Goal: Navigation & Orientation: Find specific page/section

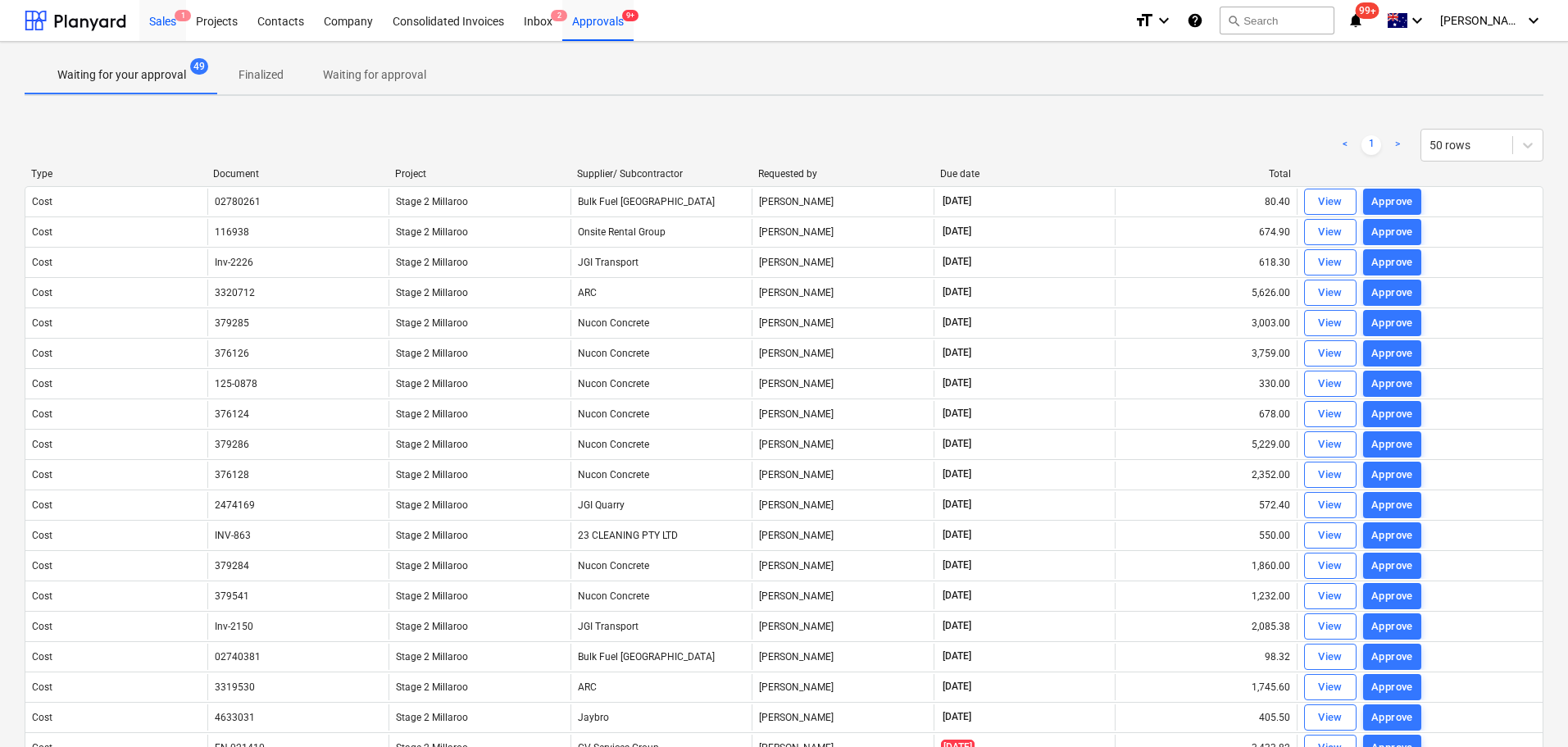
click at [162, 19] on div "Sales 1" at bounding box center [162, 20] width 46 height 42
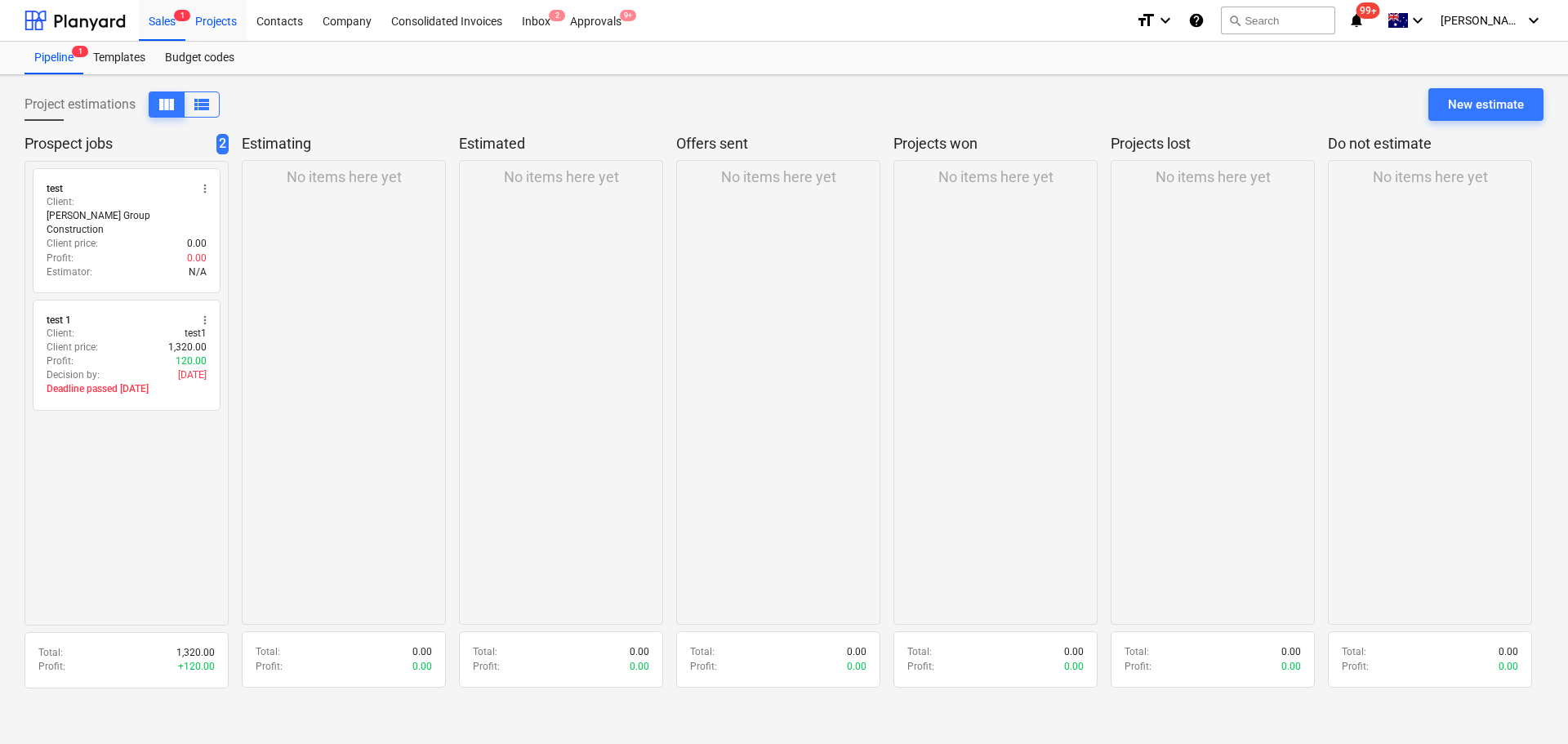
click at [219, 20] on div "Projects" at bounding box center [216, 20] width 61 height 42
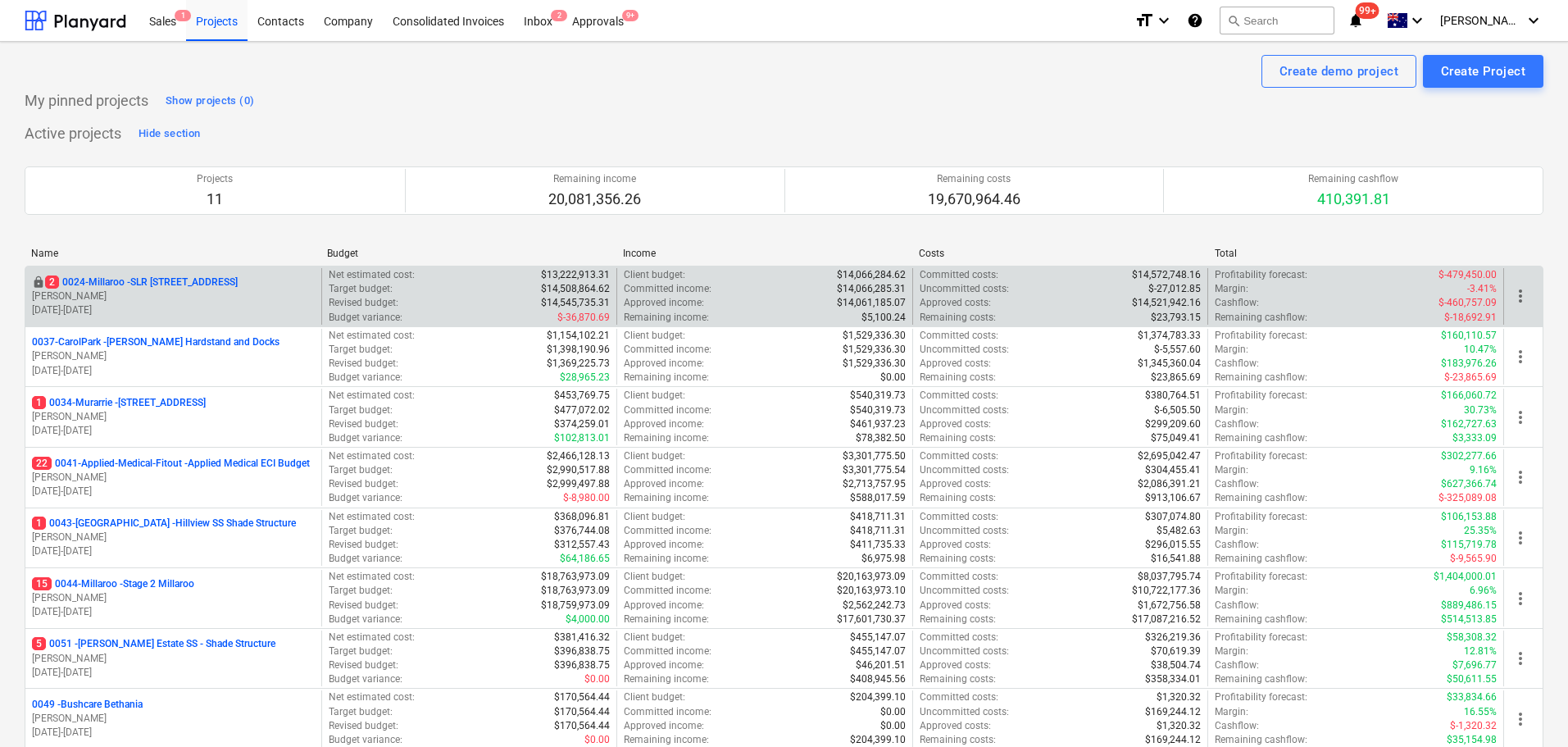
click at [95, 280] on p "2 0024-Millaroo - SLR [STREET_ADDRESS]" at bounding box center [142, 283] width 193 height 14
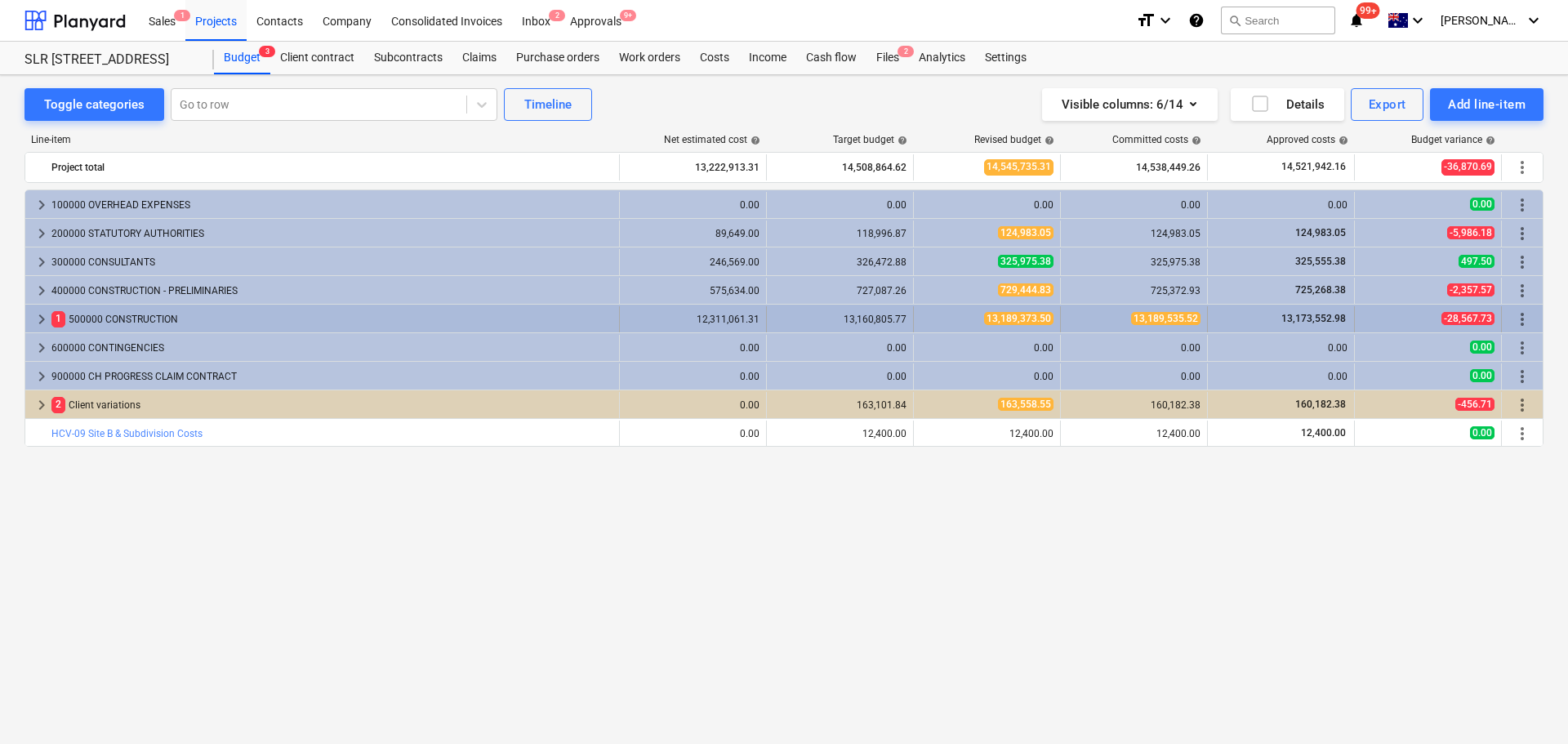
click at [41, 319] on span "keyboard_arrow_right" at bounding box center [42, 319] width 20 height 20
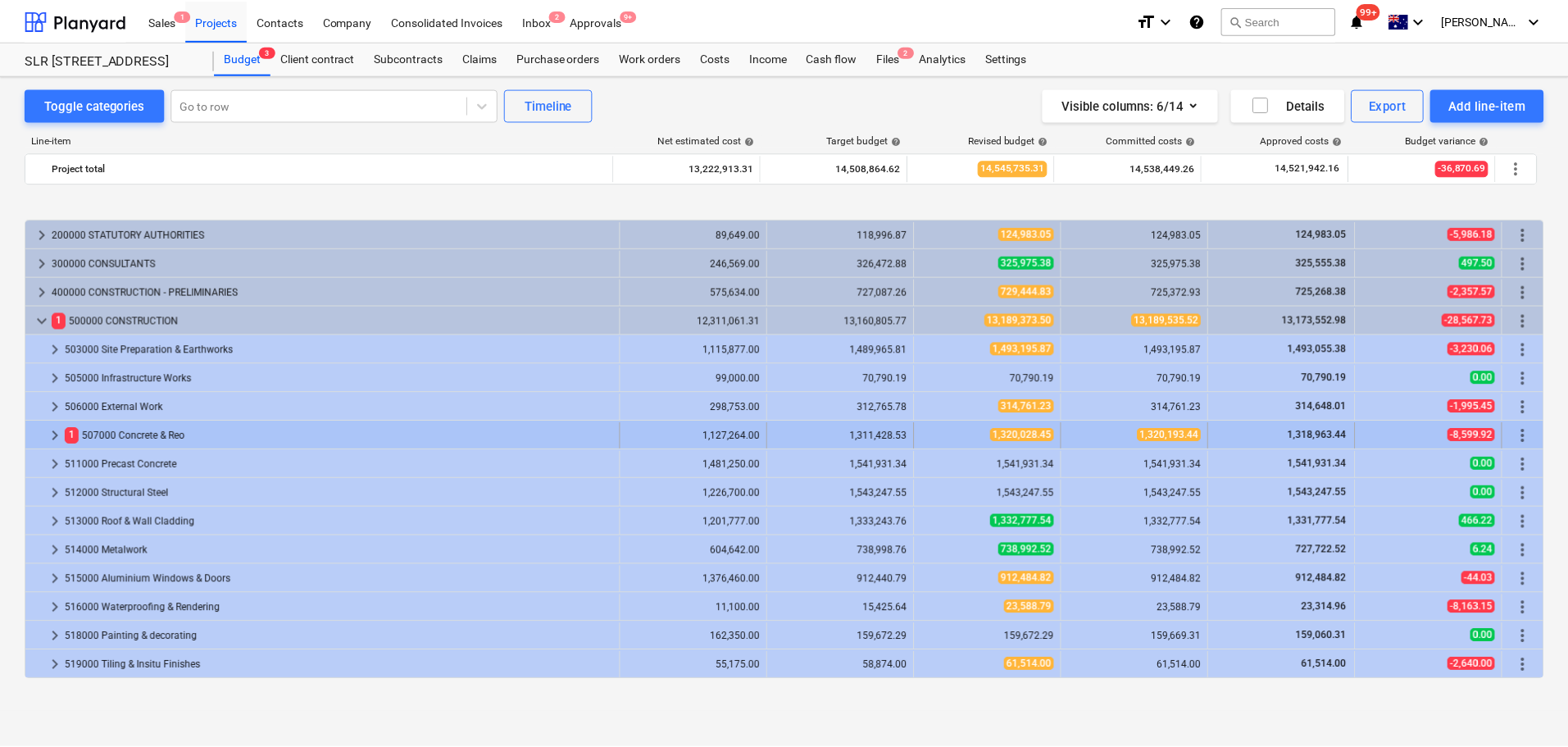
scroll to position [78, 0]
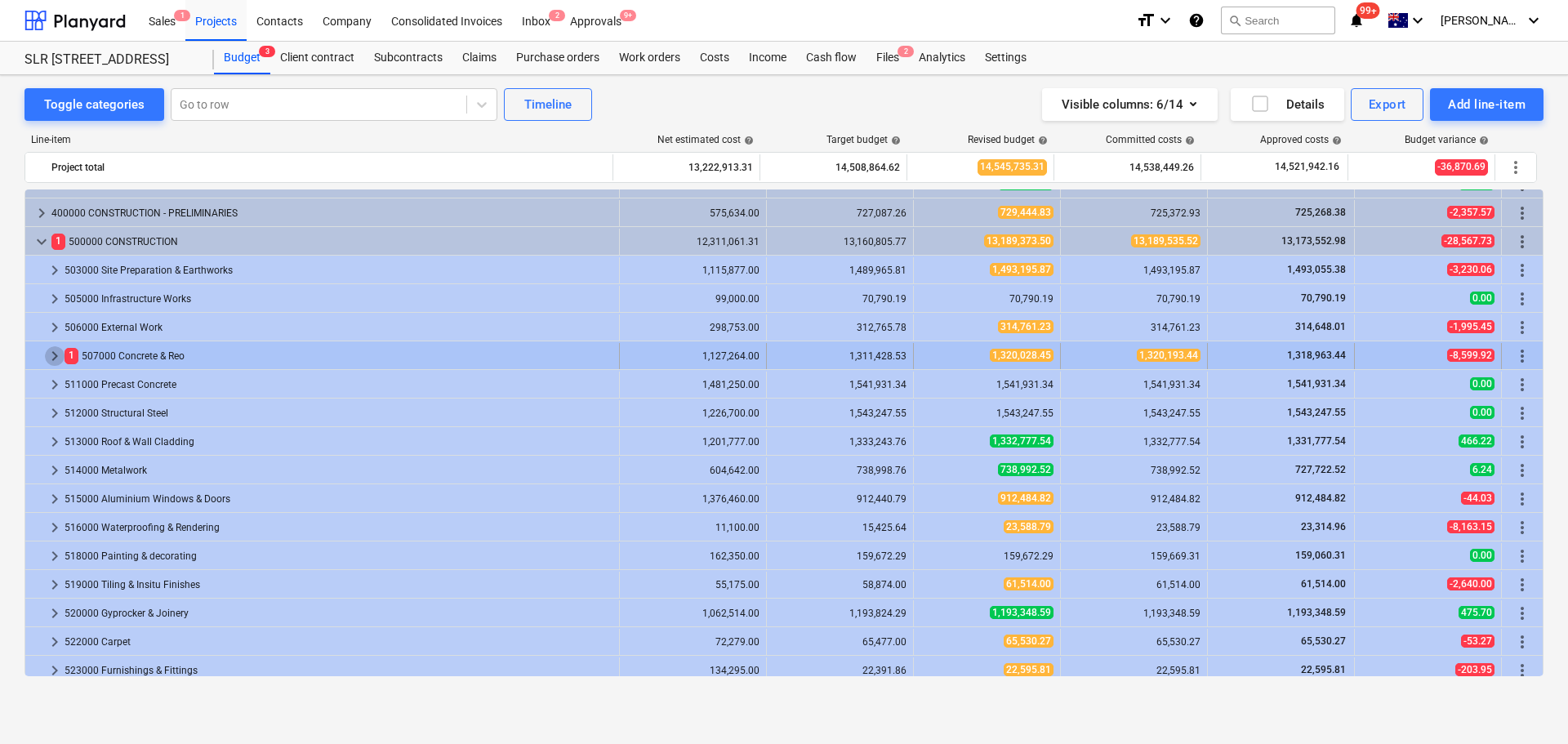
click at [52, 355] on span "keyboard_arrow_right" at bounding box center [55, 356] width 20 height 20
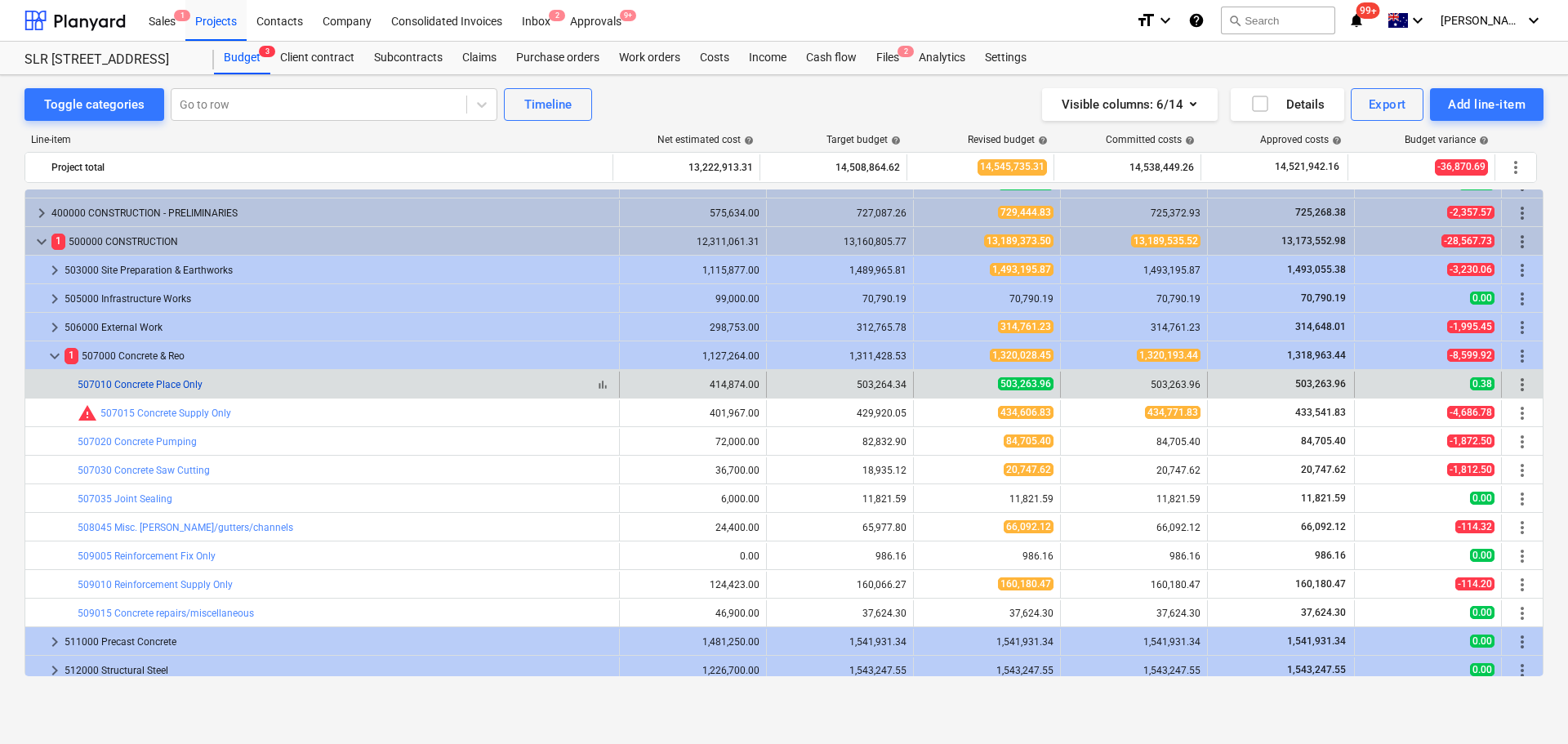
click at [121, 383] on link "507010 Concrete Place Only" at bounding box center [140, 384] width 125 height 12
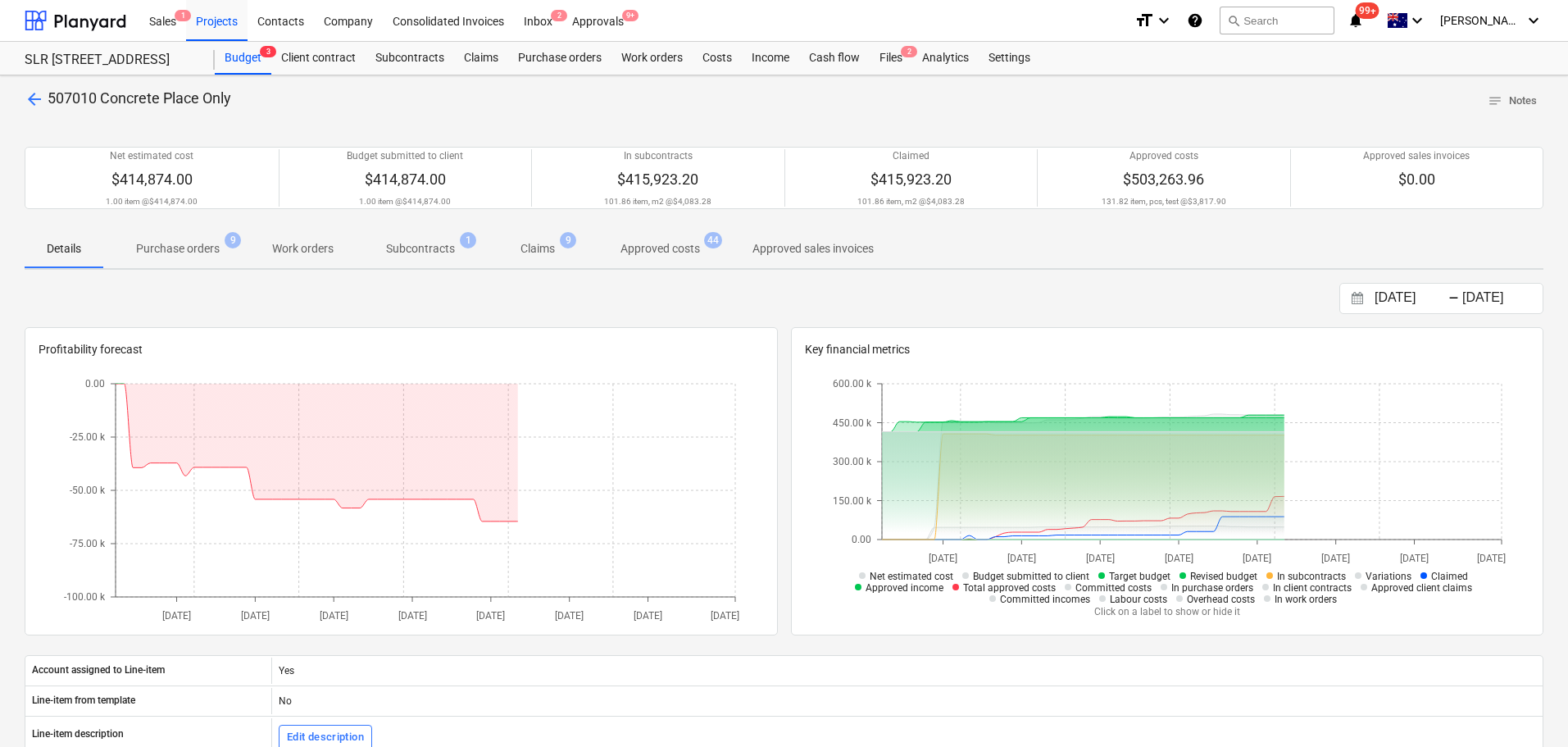
click at [188, 247] on p "Purchase orders" at bounding box center [178, 248] width 84 height 17
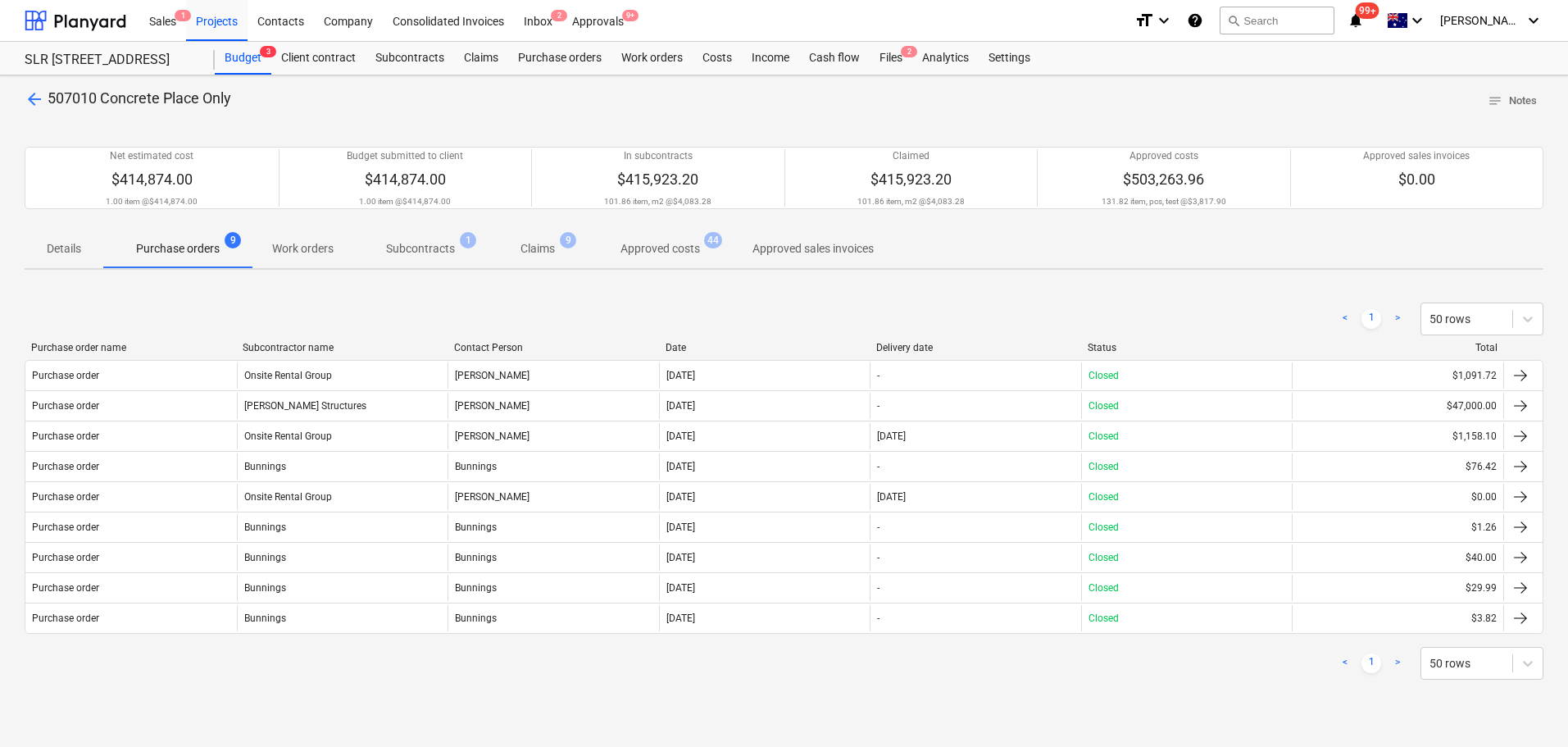
click at [431, 247] on p "Subcontracts" at bounding box center [420, 248] width 69 height 17
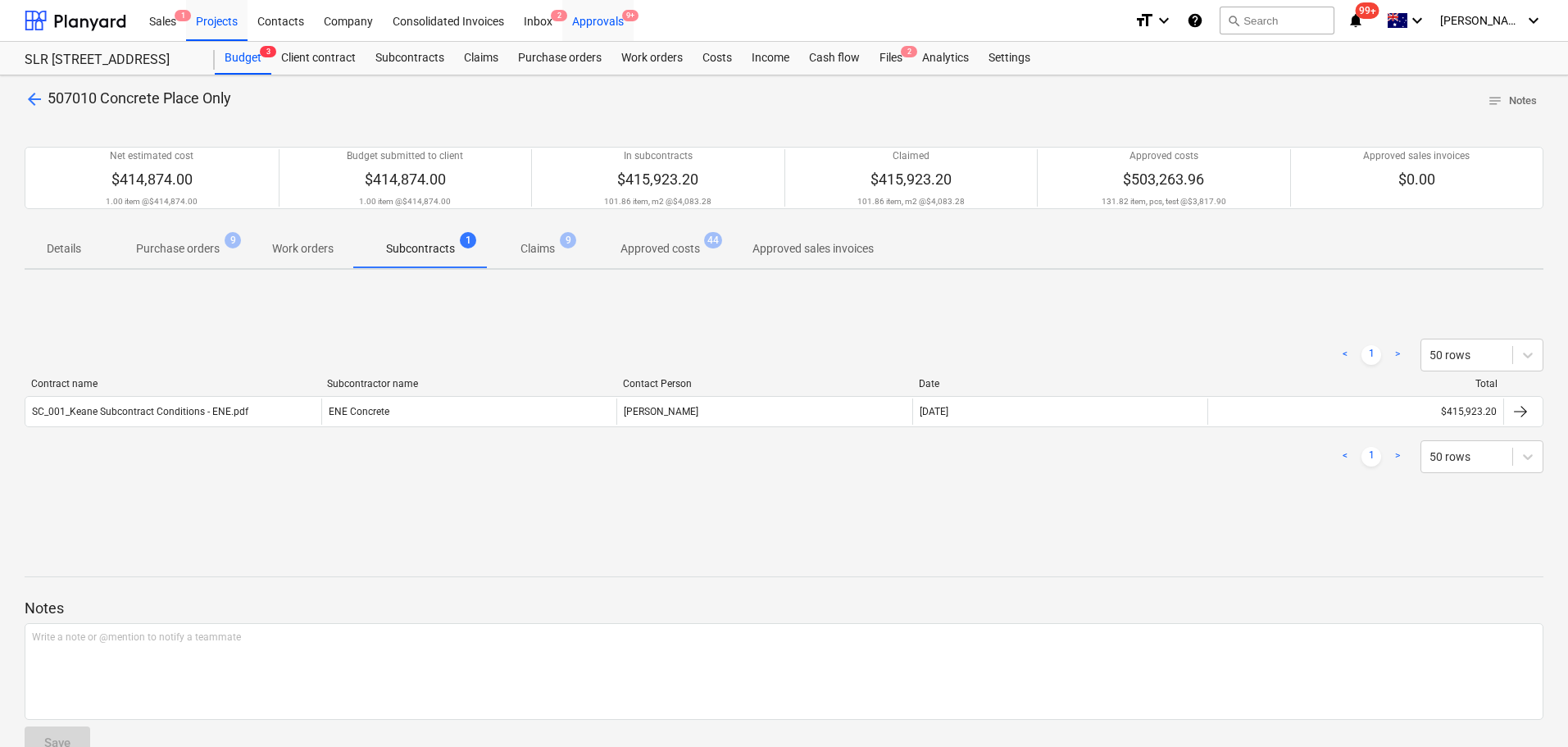
click at [602, 20] on div "Approvals 9+" at bounding box center [598, 20] width 71 height 42
